Goal: Ask a question: Seek information or help from site administrators or community

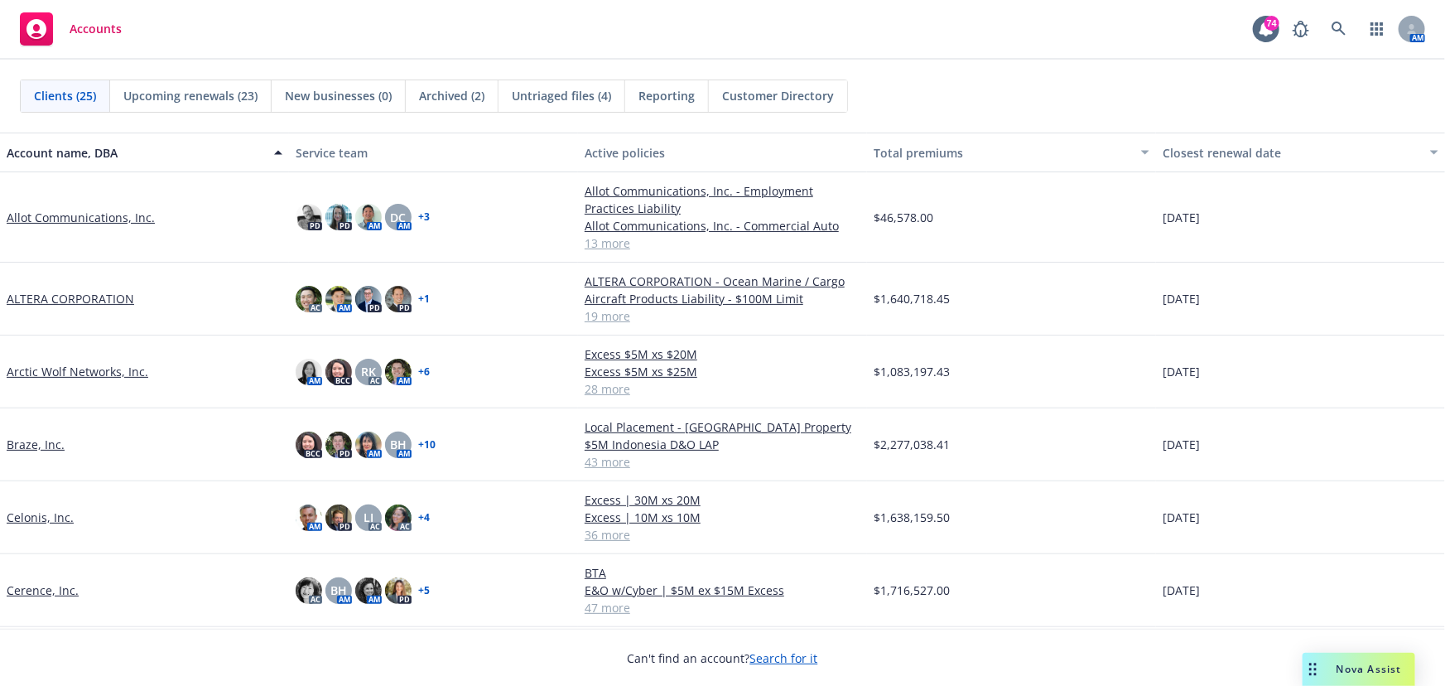
click at [1333, 662] on div "Nova Assist" at bounding box center [1358, 668] width 113 height 33
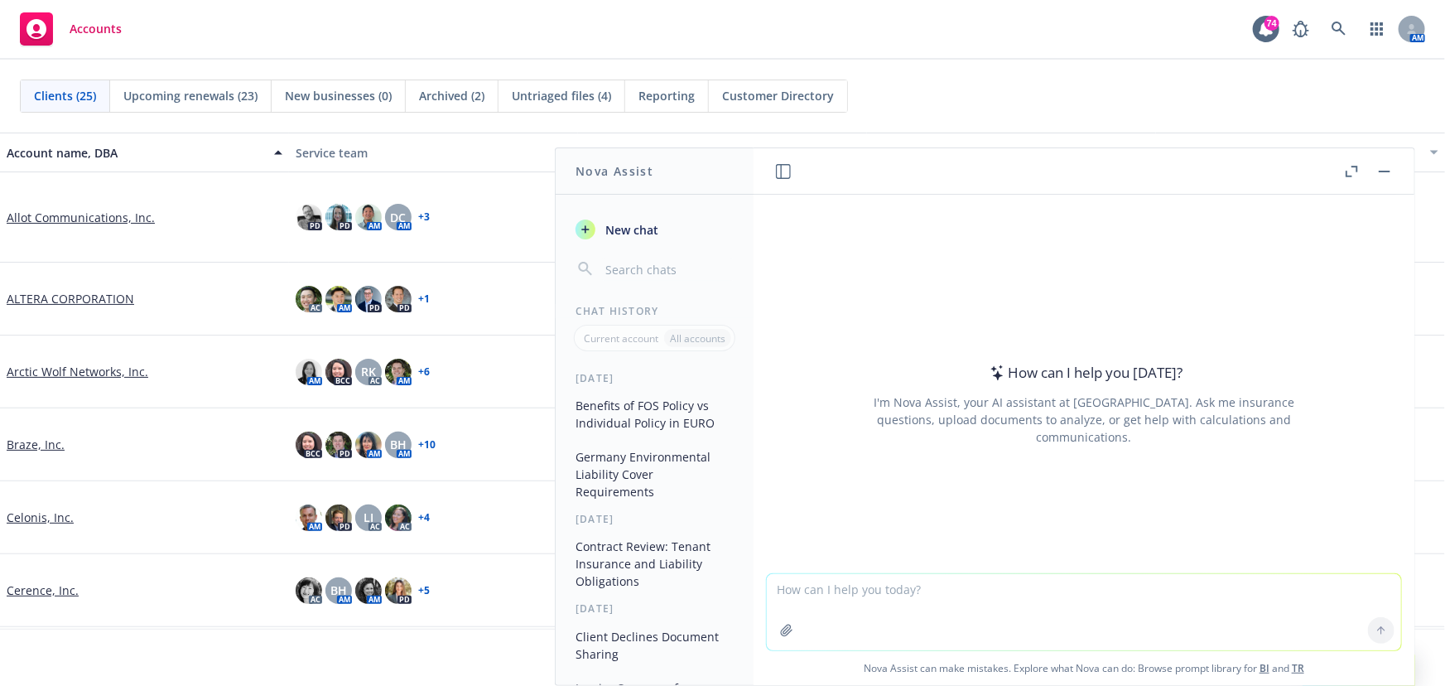
click at [1061, 596] on textarea at bounding box center [1084, 612] width 634 height 76
type textarea "singapore insurance tax"
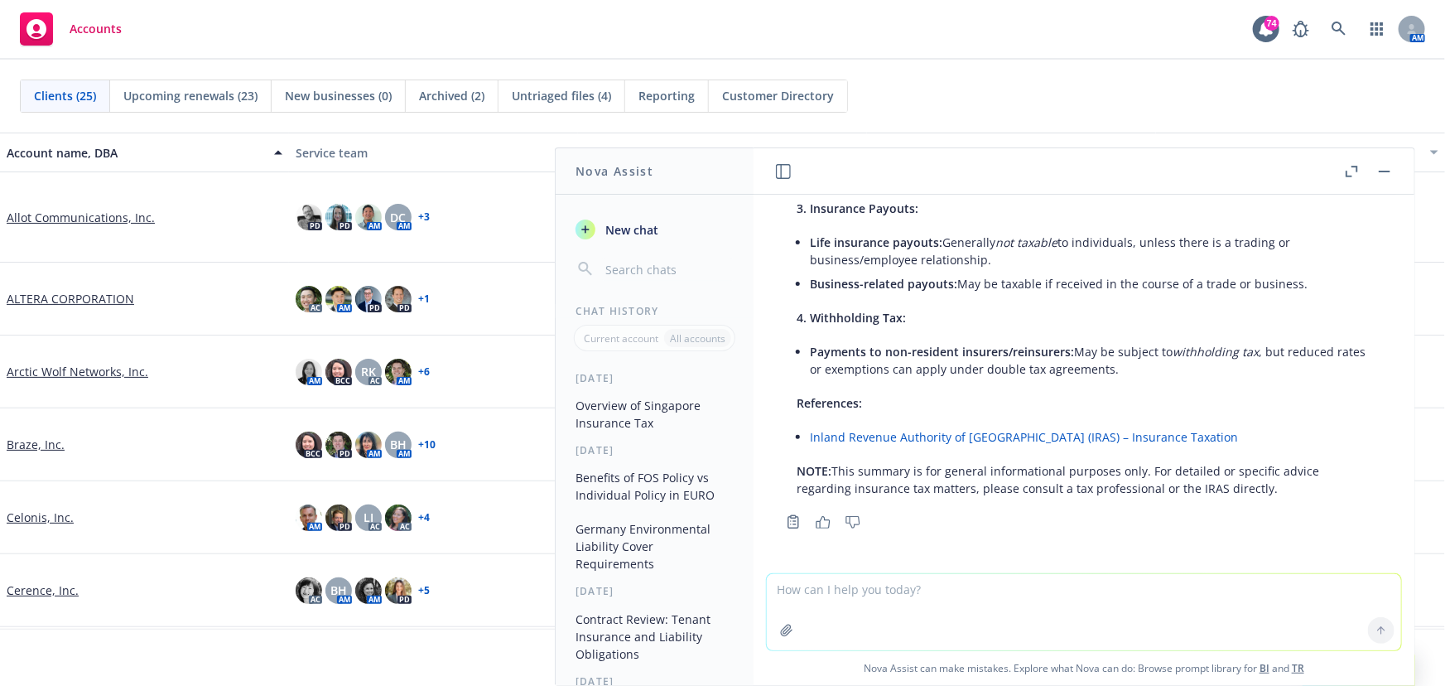
scroll to position [421, 0]
